Goal: Task Accomplishment & Management: Manage account settings

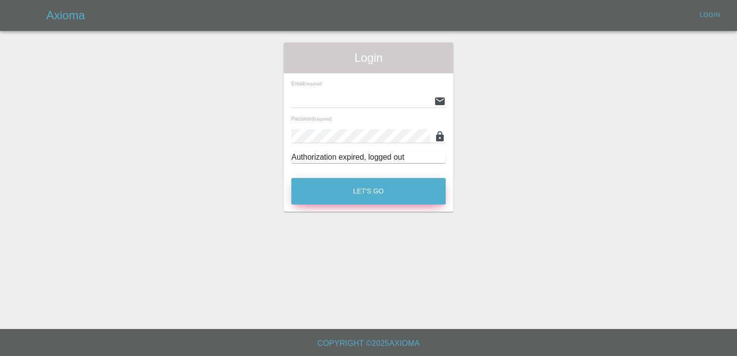
type input "[EMAIL_ADDRESS][DOMAIN_NAME]"
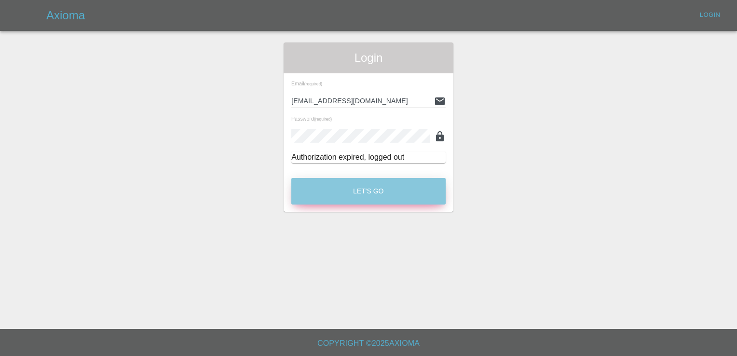
click at [374, 195] on button "Let's Go" at bounding box center [368, 191] width 154 height 27
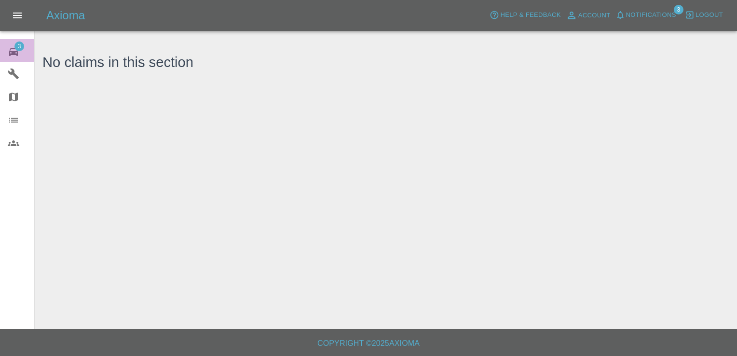
click at [17, 47] on span "3" at bounding box center [19, 46] width 10 height 10
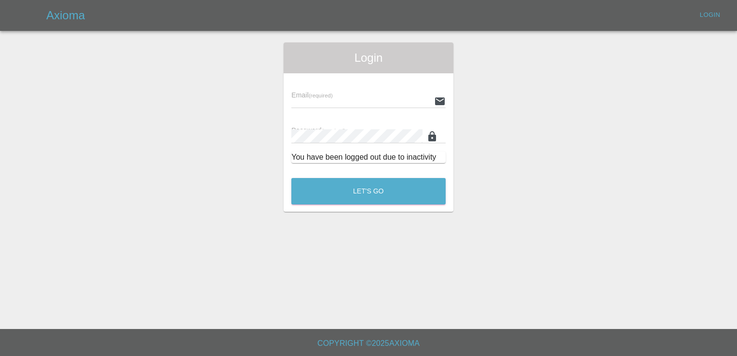
type input "[EMAIL_ADDRESS][DOMAIN_NAME]"
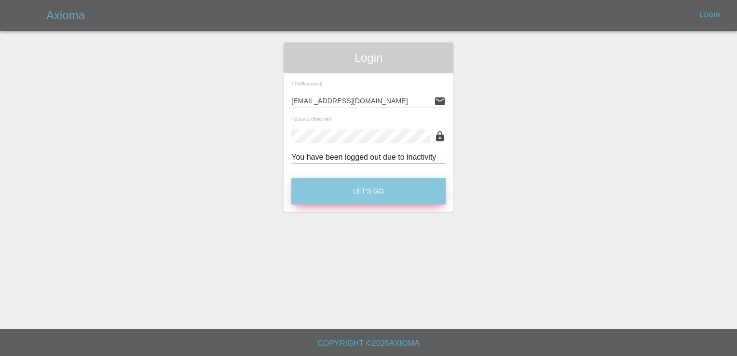
click at [371, 191] on button "Let's Go" at bounding box center [368, 191] width 154 height 27
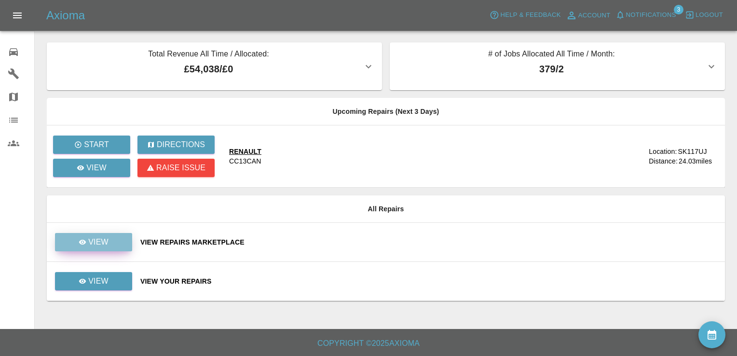
click at [110, 238] on link "View" at bounding box center [93, 242] width 77 height 18
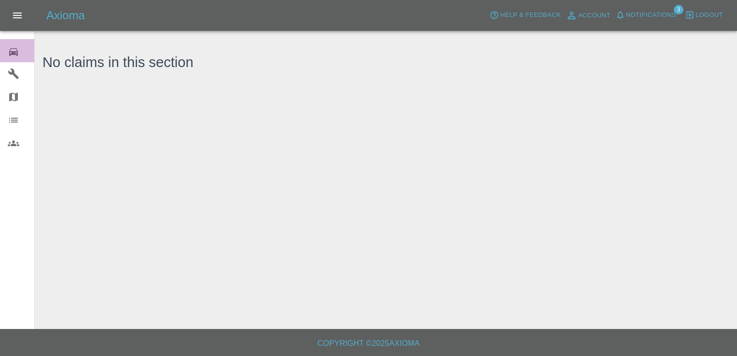
click at [16, 55] on icon at bounding box center [14, 52] width 12 height 12
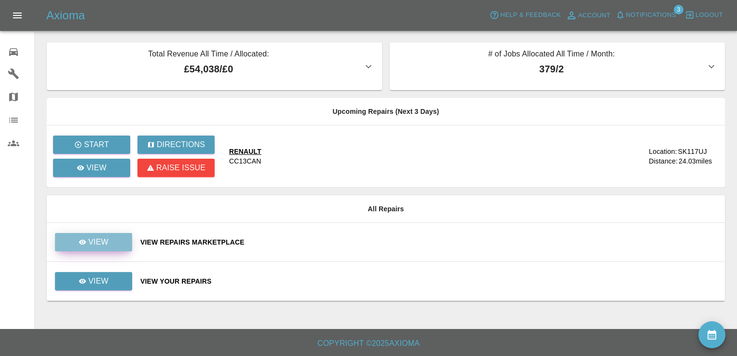
click at [107, 239] on p "View" at bounding box center [98, 242] width 20 height 12
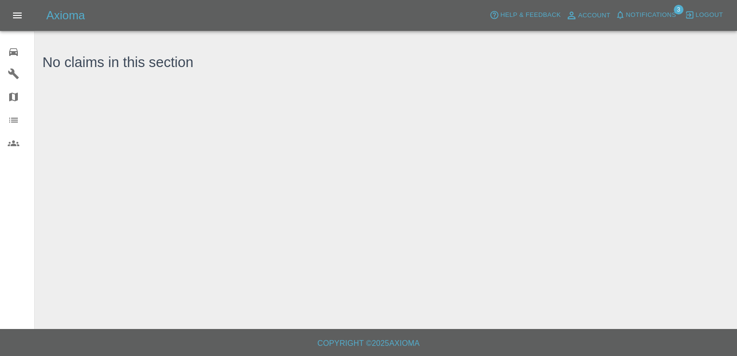
click at [9, 49] on icon at bounding box center [14, 52] width 12 height 12
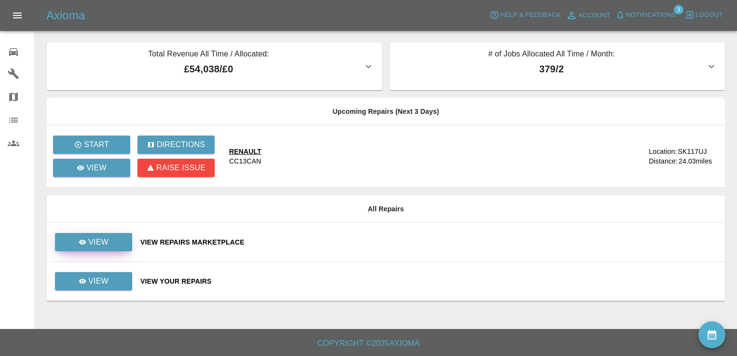
click at [102, 239] on p "View" at bounding box center [98, 242] width 20 height 12
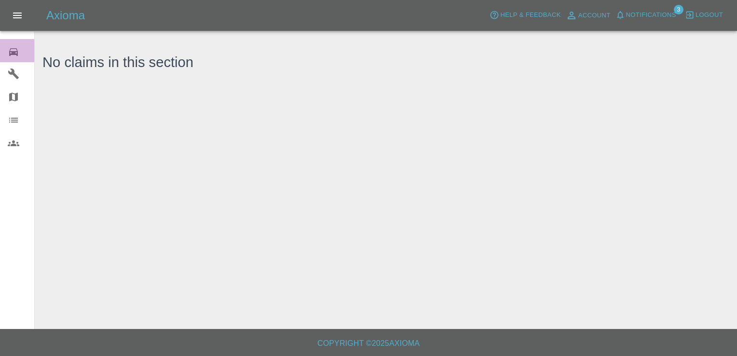
click at [13, 44] on div "0" at bounding box center [21, 51] width 27 height 14
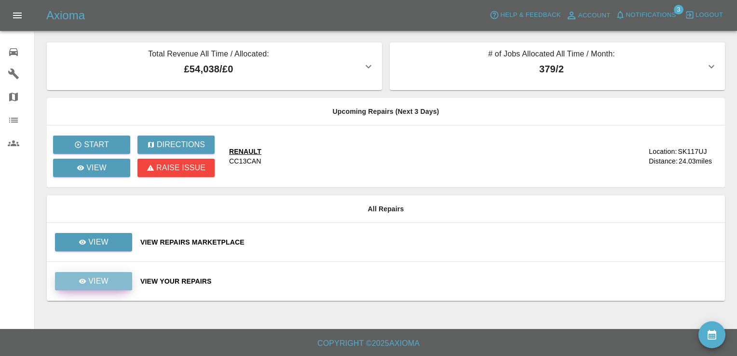
click at [97, 277] on p "View" at bounding box center [98, 281] width 20 height 12
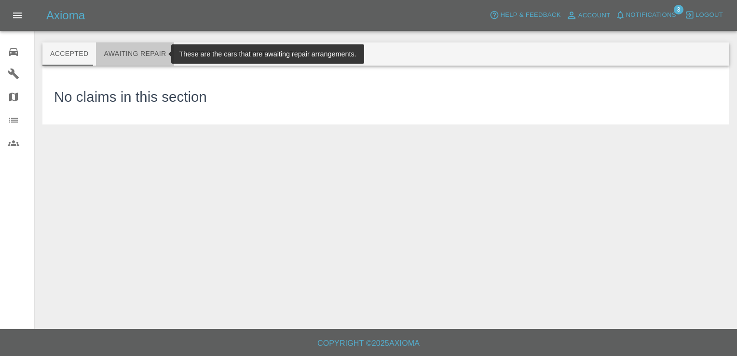
click at [133, 53] on button "Awaiting Repair" at bounding box center [135, 53] width 78 height 23
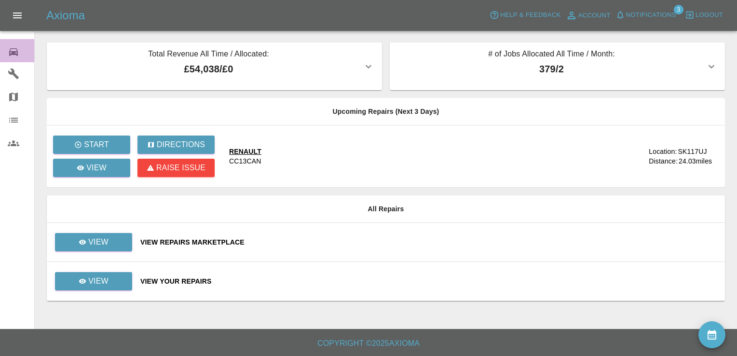
click at [12, 53] on icon at bounding box center [13, 52] width 9 height 8
